Goal: Transaction & Acquisition: Purchase product/service

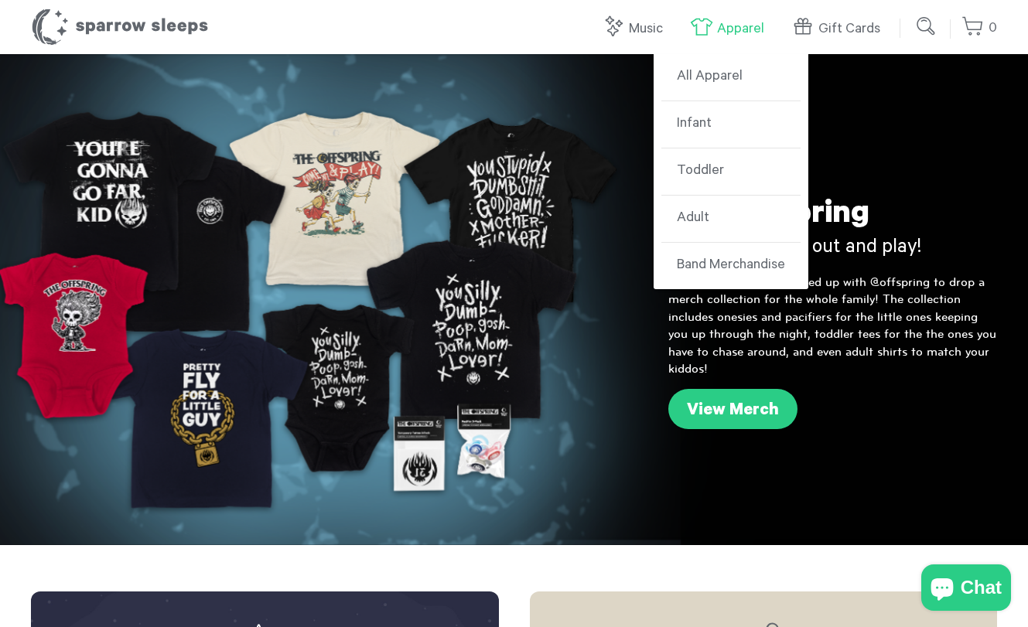
click at [729, 23] on link "Apparel" at bounding box center [731, 28] width 82 height 33
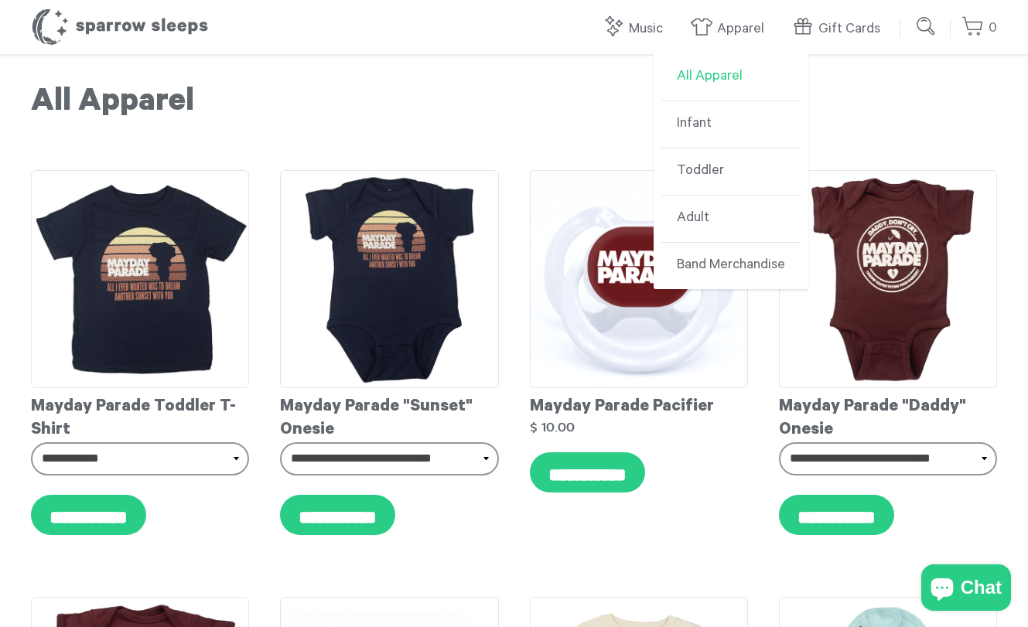
click at [728, 71] on link "All Apparel" at bounding box center [730, 77] width 139 height 47
